Goal: Task Accomplishment & Management: Manage account settings

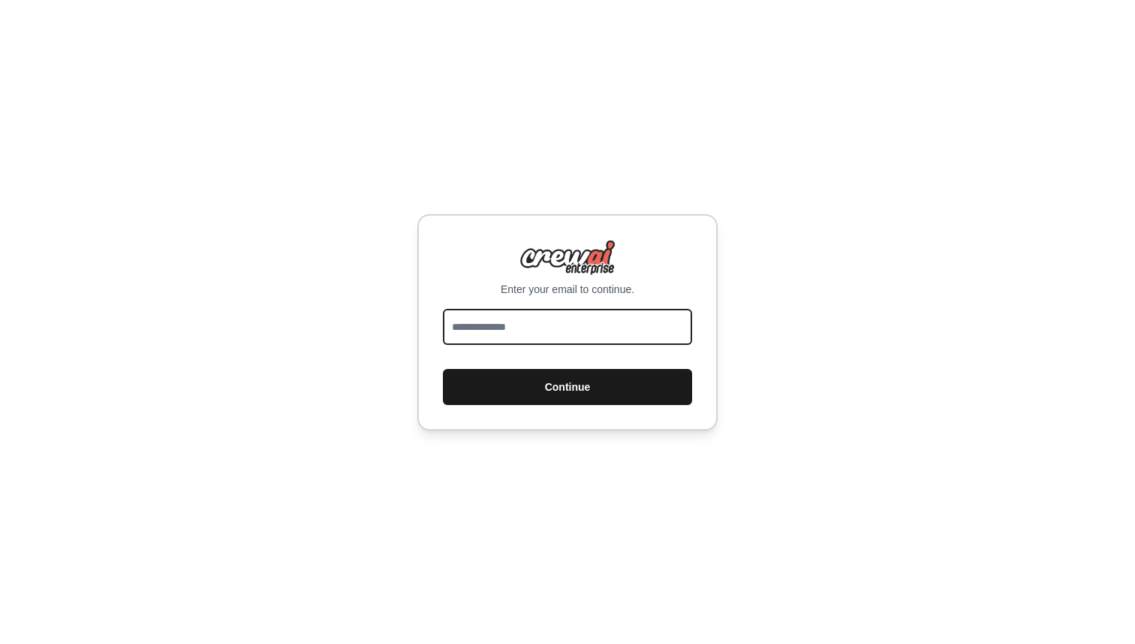
type input "**********"
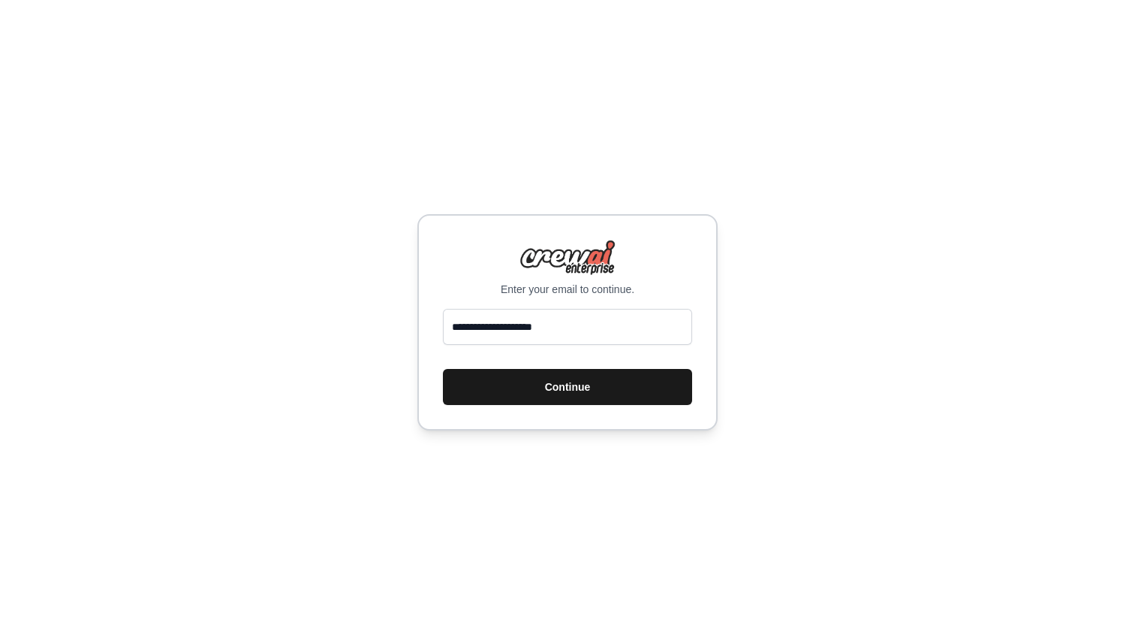
click at [589, 382] on button "Continue" at bounding box center [567, 387] width 249 height 36
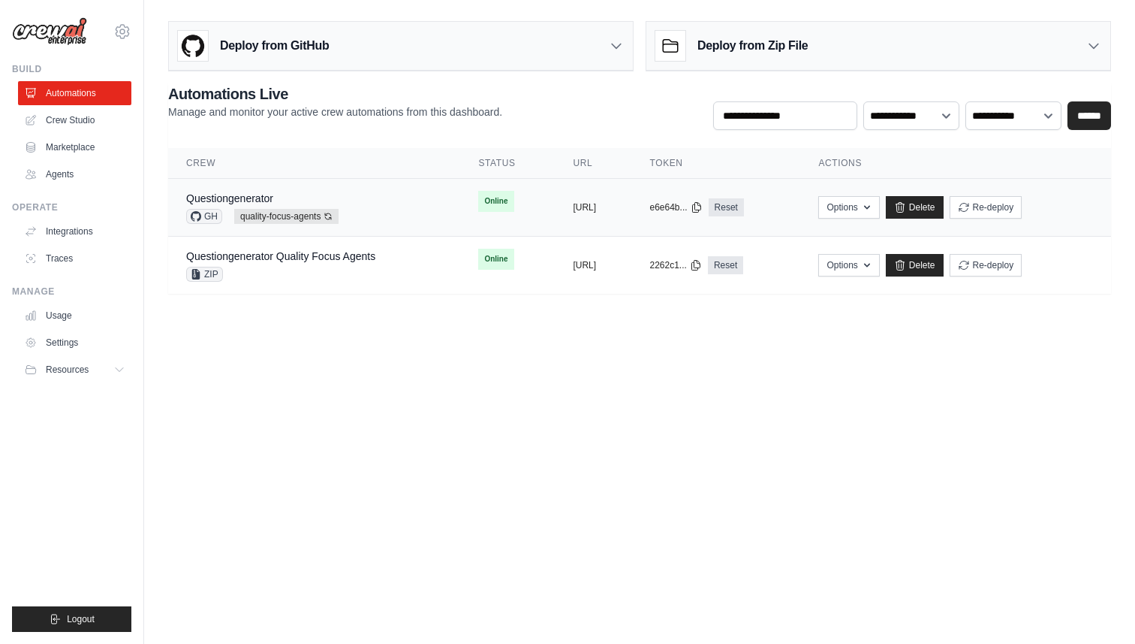
click at [393, 210] on div "Questiongenerator GH quality-focus-agents Auto-deploy enabled" at bounding box center [314, 207] width 256 height 33
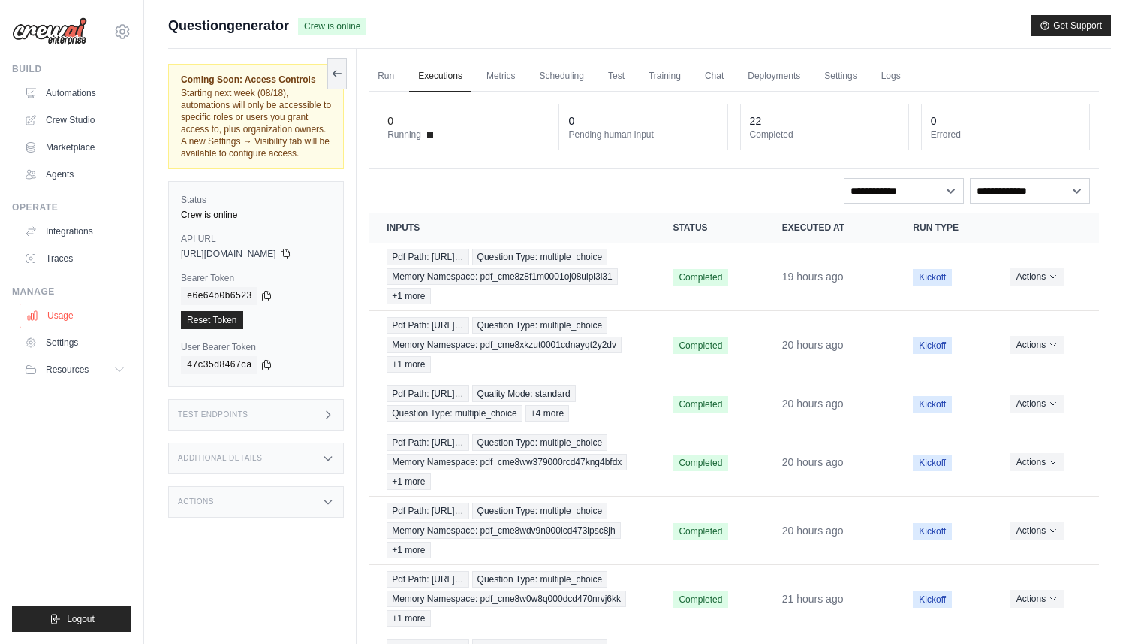
click at [68, 318] on link "Usage" at bounding box center [76, 315] width 113 height 24
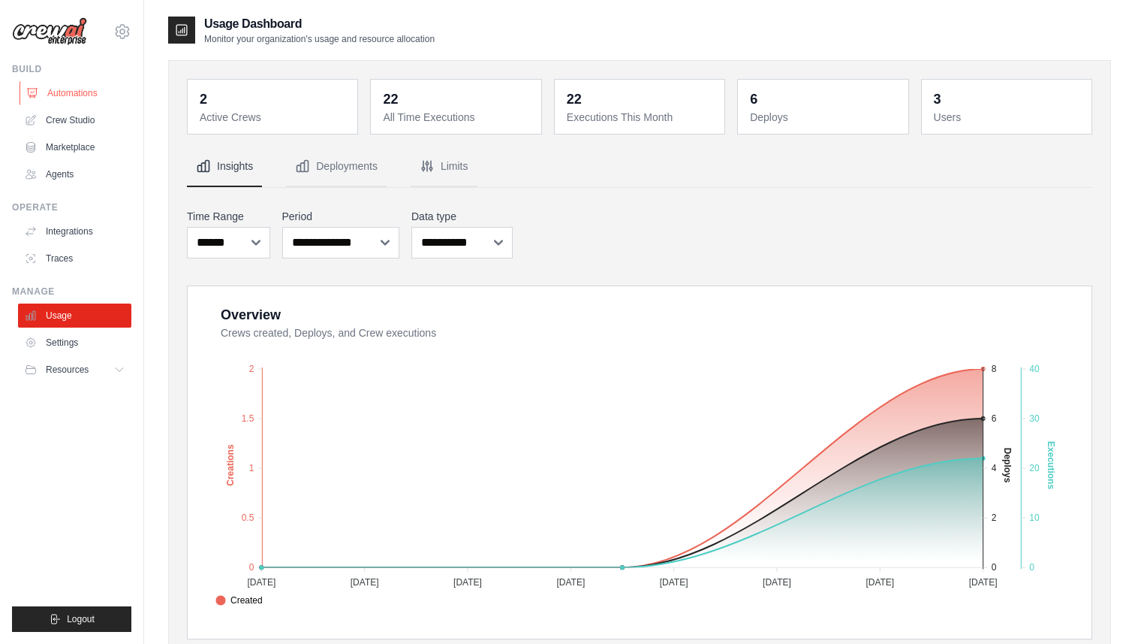
click at [65, 86] on link "Automations" at bounding box center [76, 93] width 113 height 24
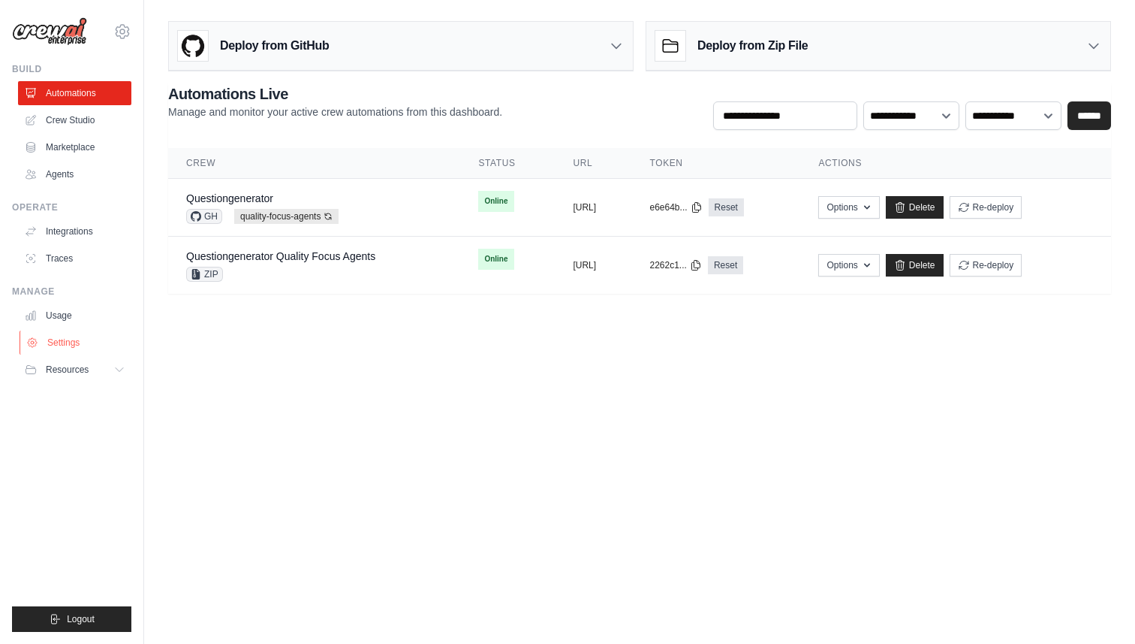
click at [64, 349] on link "Settings" at bounding box center [76, 342] width 113 height 24
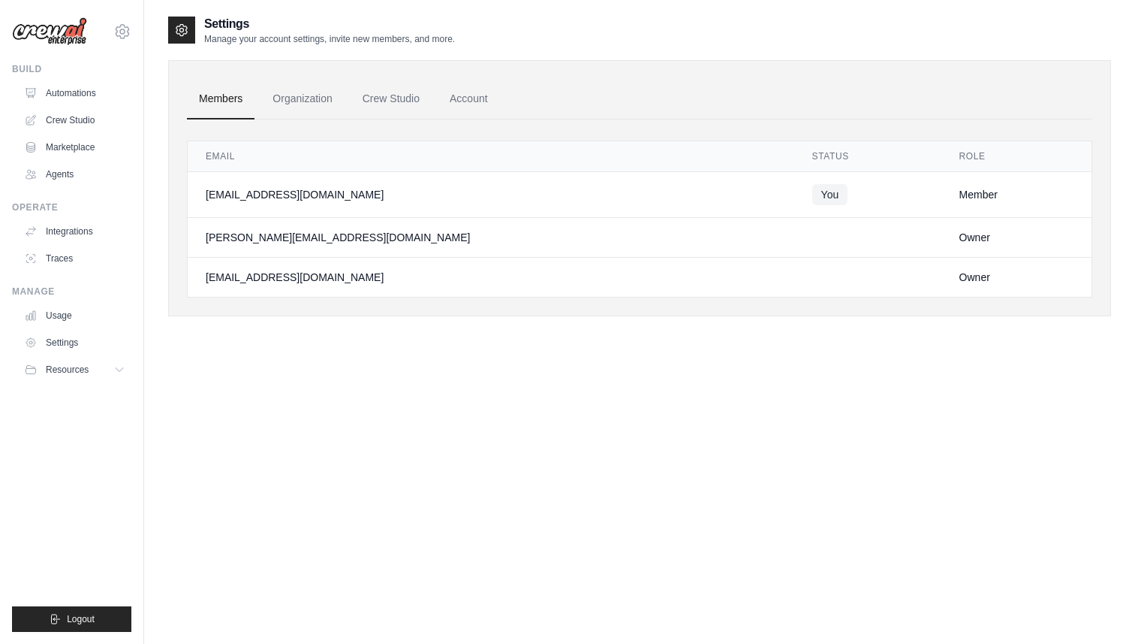
click at [258, 237] on div "paul+tutorelli@crewai.com" at bounding box center [491, 237] width 571 height 15
click at [318, 237] on div "paul+tutorelli@crewai.com" at bounding box center [491, 237] width 571 height 15
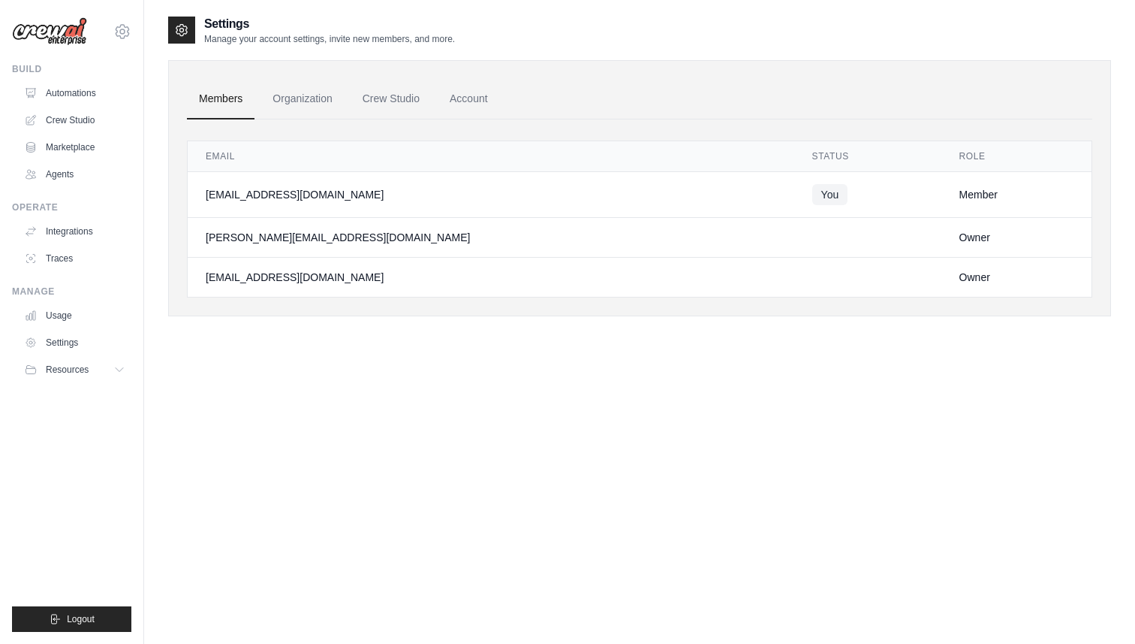
click at [318, 237] on div "paul+tutorelli@crewai.com" at bounding box center [491, 237] width 571 height 15
click at [331, 351] on div "Settings Manage your account settings, invite new members, and more. Members Or…" at bounding box center [639, 337] width 943 height 644
click at [102, 88] on link "Automations" at bounding box center [76, 93] width 113 height 24
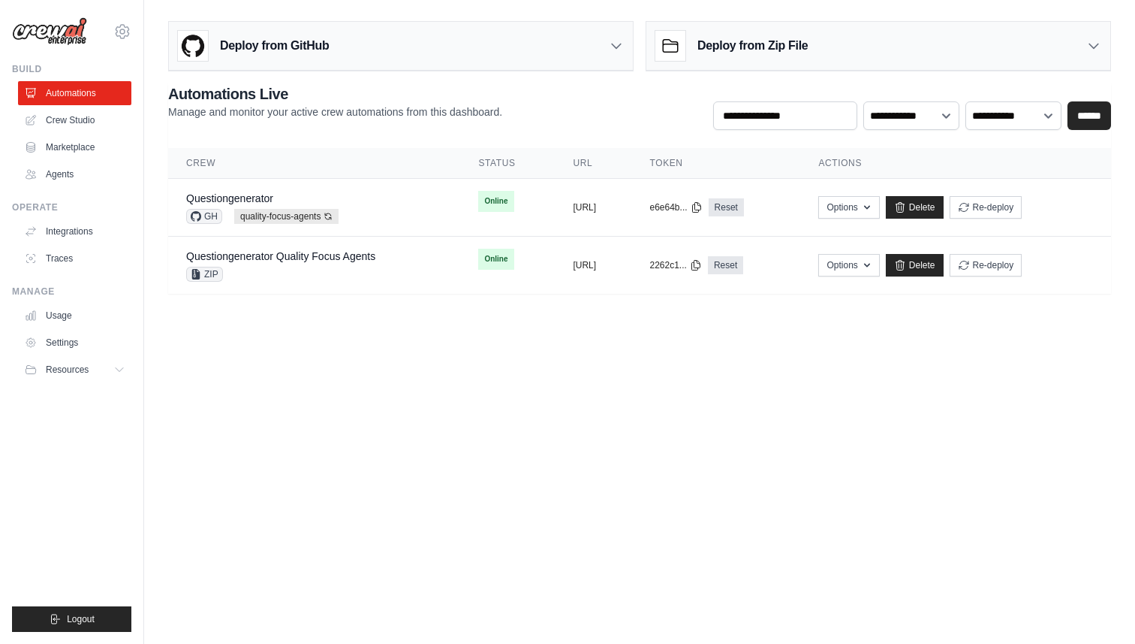
click at [398, 405] on body "kingobiorah@gmail.com Settings Build Automations Crew Studio" at bounding box center [567, 322] width 1135 height 644
